Goal: Task Accomplishment & Management: Manage account settings

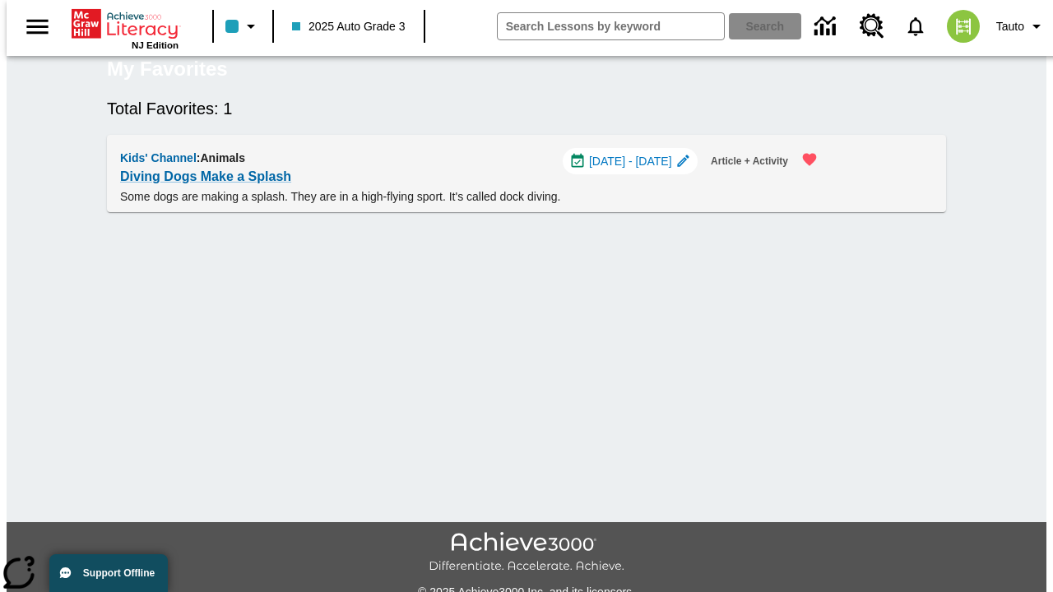
click at [637, 170] on span "[DATE] - [DATE]" at bounding box center [630, 161] width 83 height 17
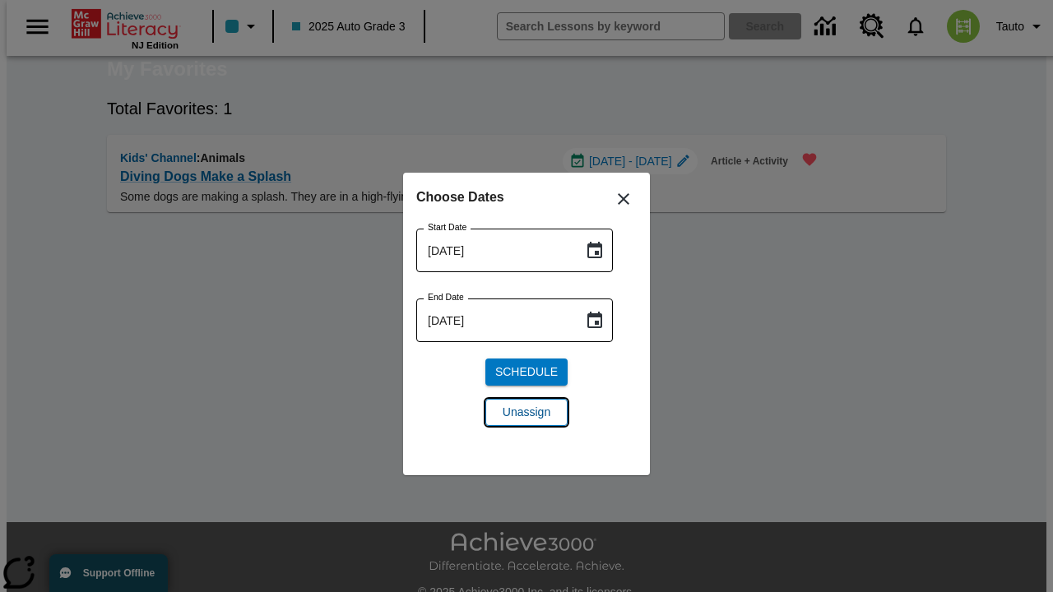
click at [526, 412] on span "Unassign" at bounding box center [526, 412] width 48 height 17
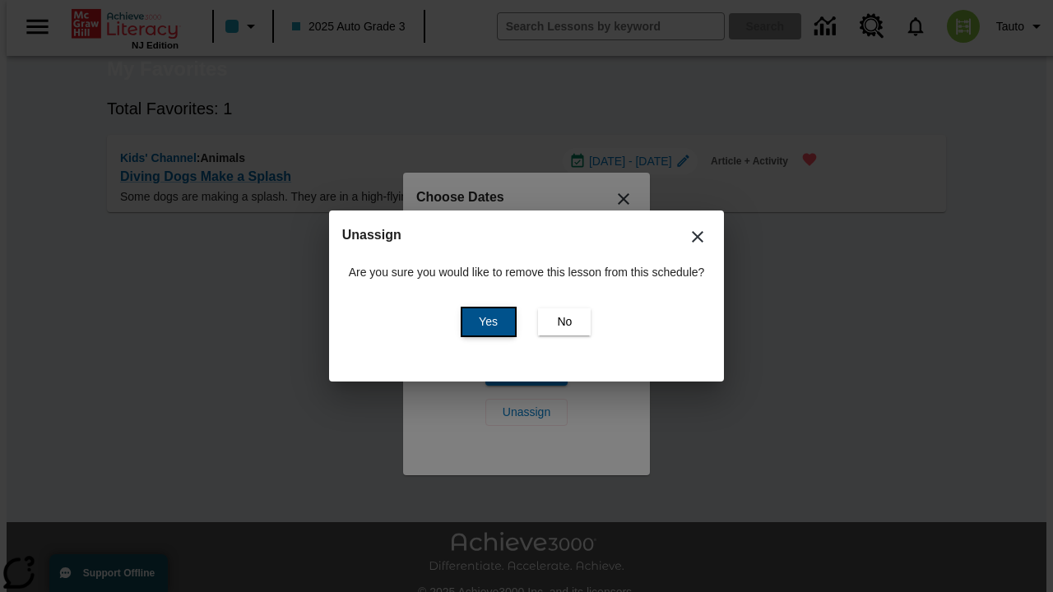
click at [485, 322] on span "Yes" at bounding box center [488, 321] width 19 height 17
